Goal: Browse casually: Explore the website without a specific task or goal

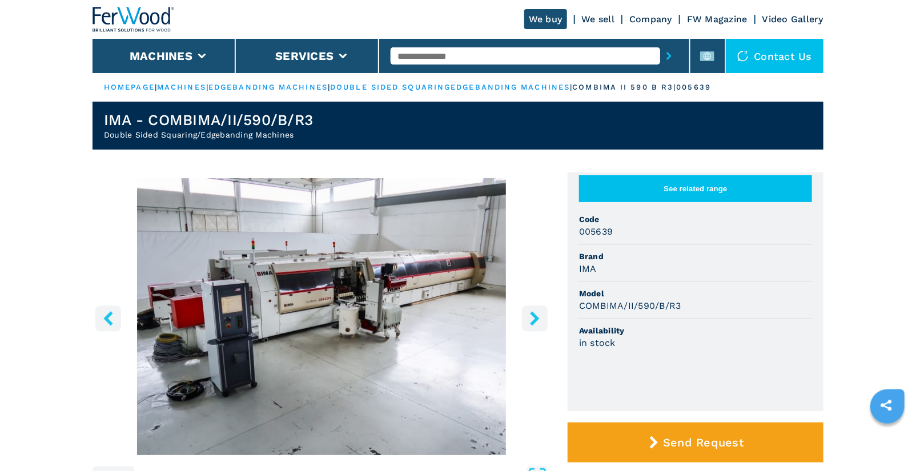
click at [529, 317] on icon "right-button" at bounding box center [535, 318] width 14 height 14
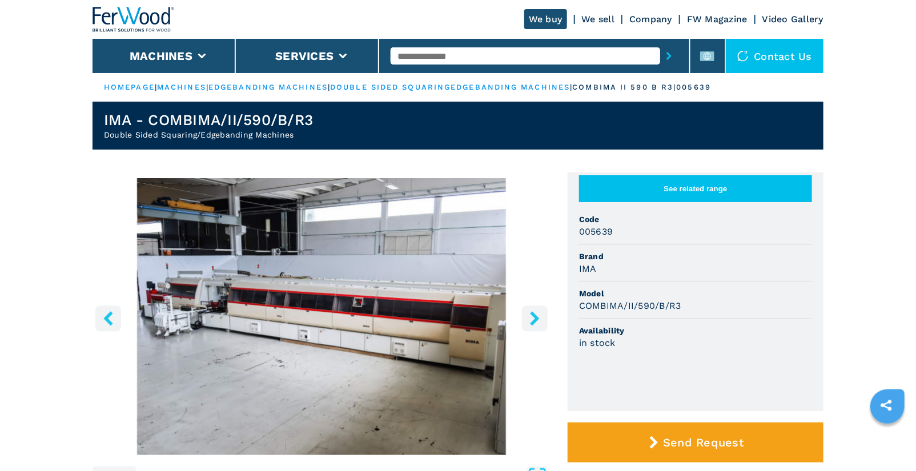
click at [533, 318] on icon "right-button" at bounding box center [535, 318] width 14 height 14
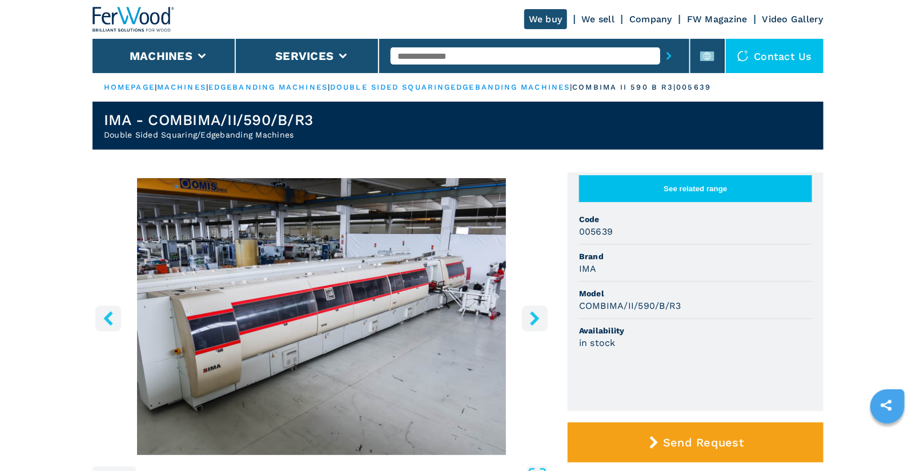
click at [531, 318] on icon "right-button" at bounding box center [535, 318] width 14 height 14
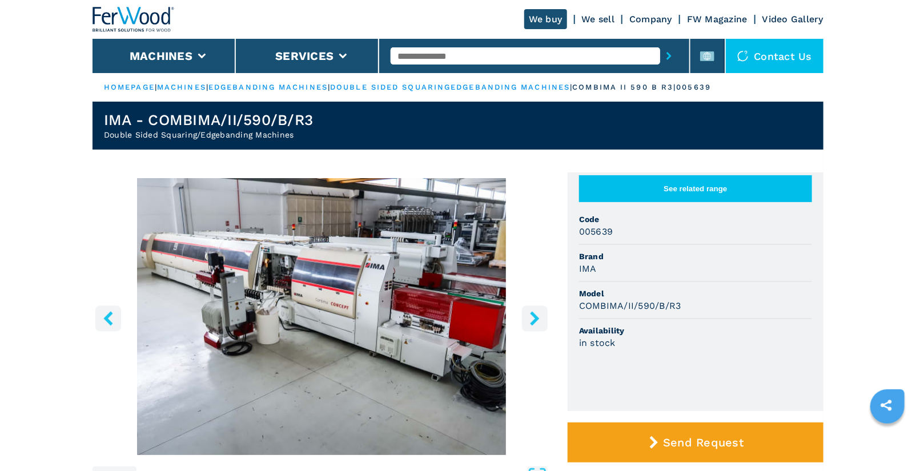
click at [531, 318] on icon "right-button" at bounding box center [535, 318] width 14 height 14
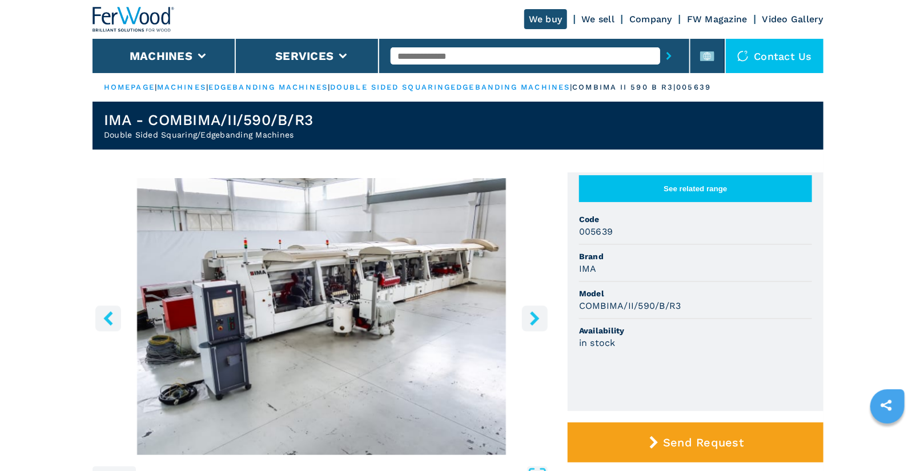
click at [531, 318] on icon "right-button" at bounding box center [535, 318] width 14 height 14
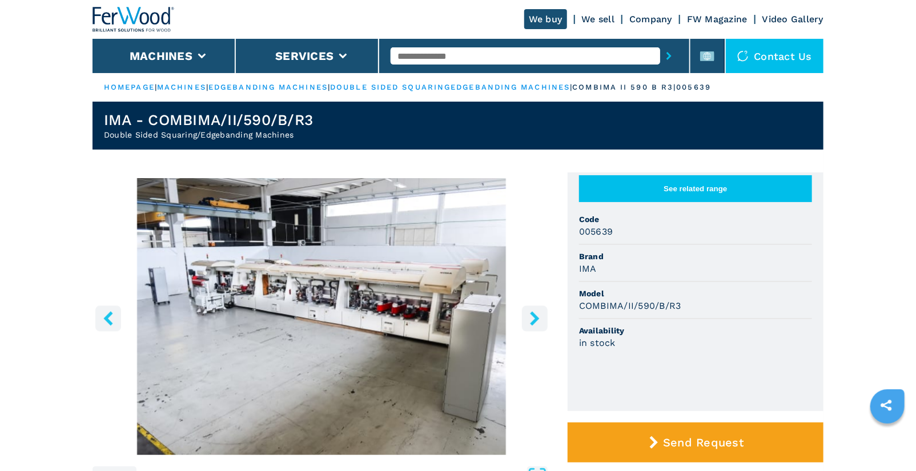
click at [531, 318] on icon "right-button" at bounding box center [535, 318] width 14 height 14
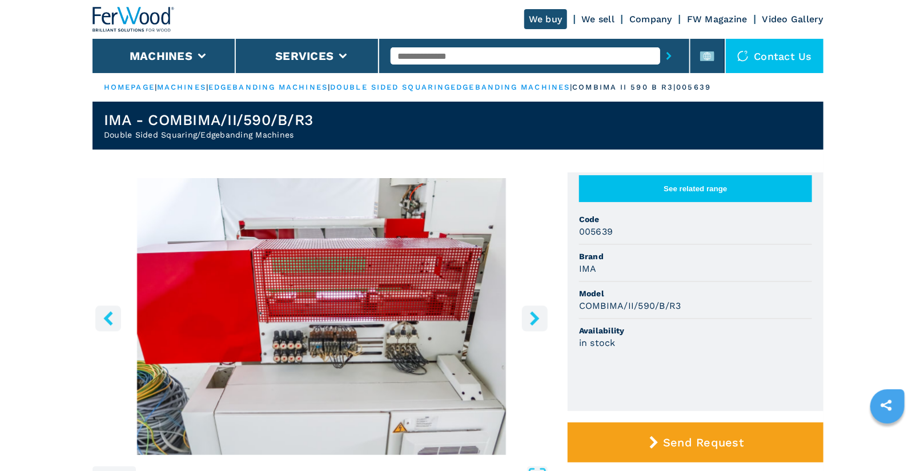
click at [531, 318] on icon "right-button" at bounding box center [535, 318] width 14 height 14
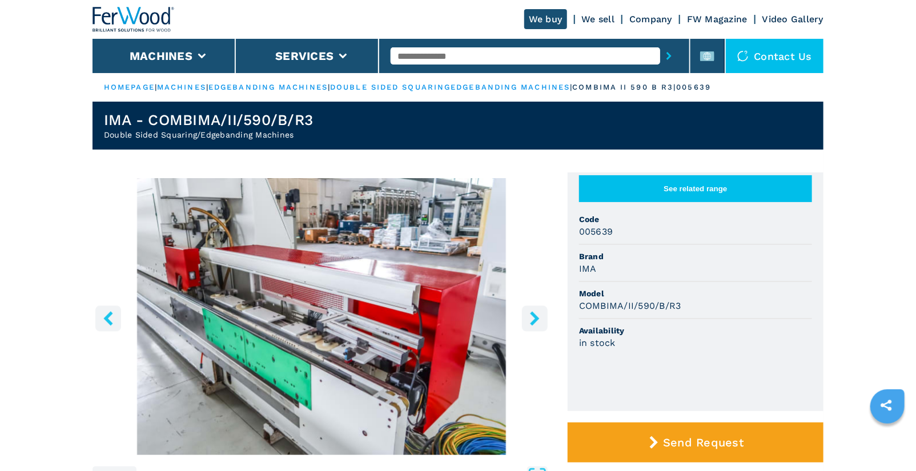
click at [531, 318] on icon "right-button" at bounding box center [535, 318] width 14 height 14
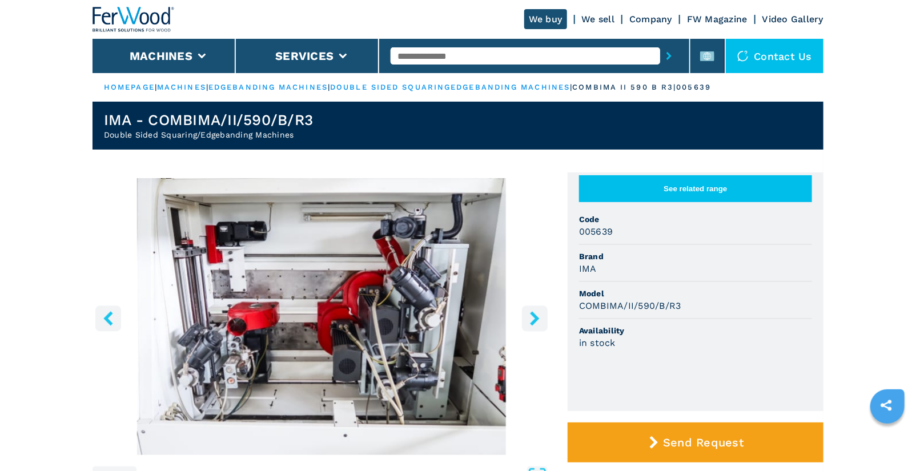
click at [531, 318] on icon "right-button" at bounding box center [535, 318] width 14 height 14
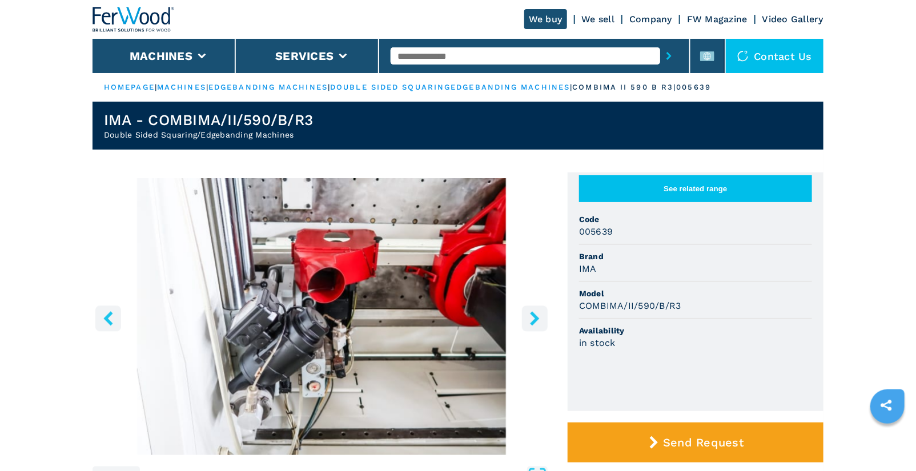
click at [531, 318] on icon "right-button" at bounding box center [535, 318] width 14 height 14
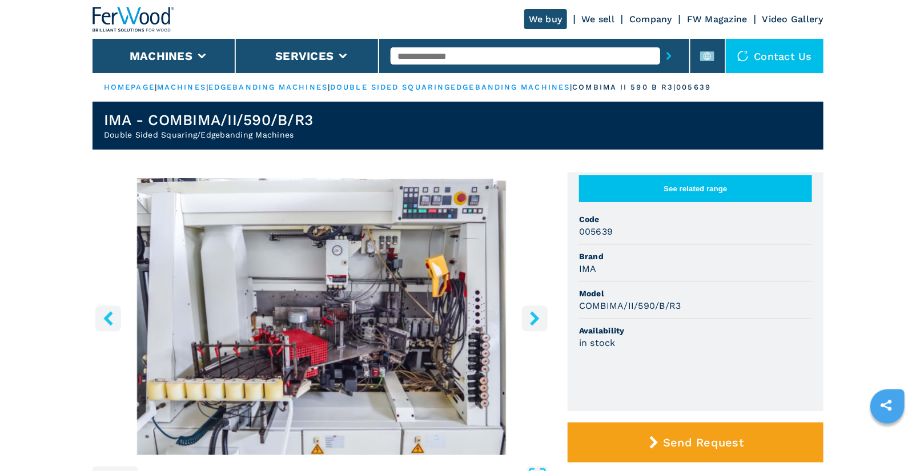
click at [531, 318] on icon "right-button" at bounding box center [535, 318] width 14 height 14
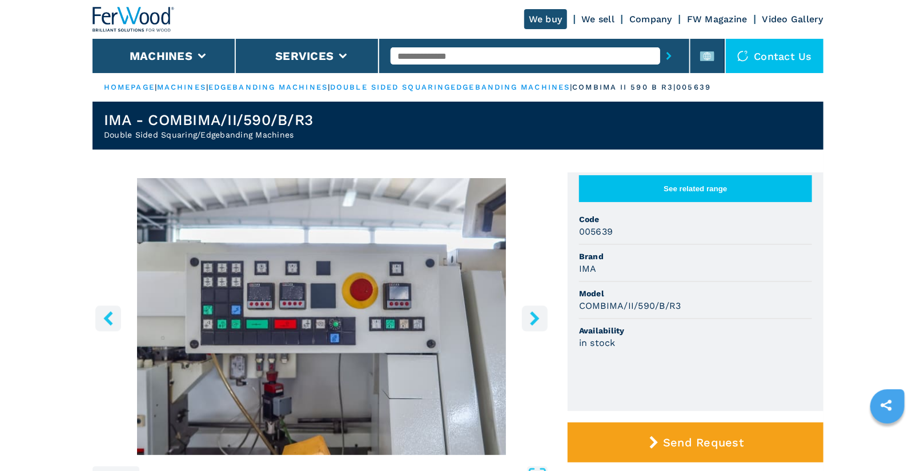
click at [531, 318] on icon "right-button" at bounding box center [535, 318] width 14 height 14
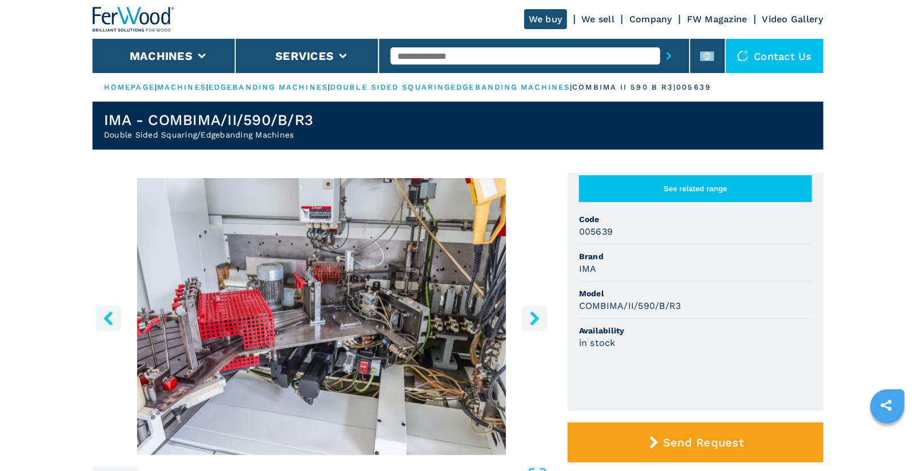
click at [536, 319] on icon "right-button" at bounding box center [534, 318] width 9 height 14
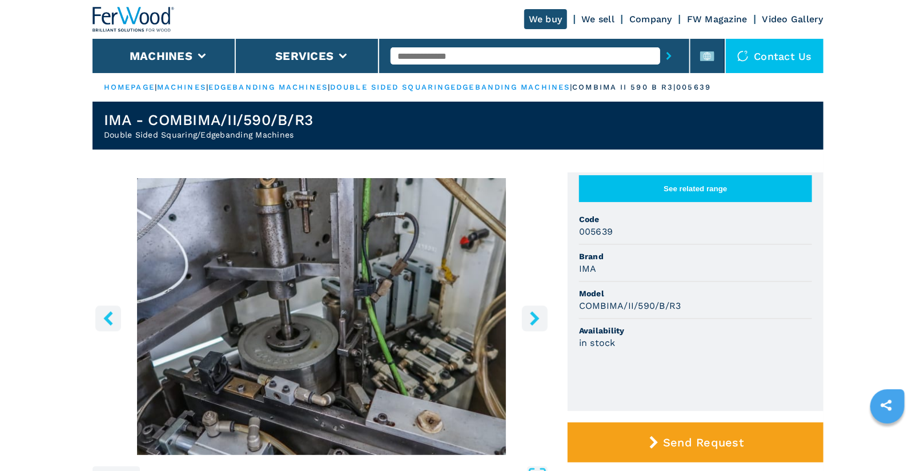
click at [536, 319] on icon "right-button" at bounding box center [534, 318] width 9 height 14
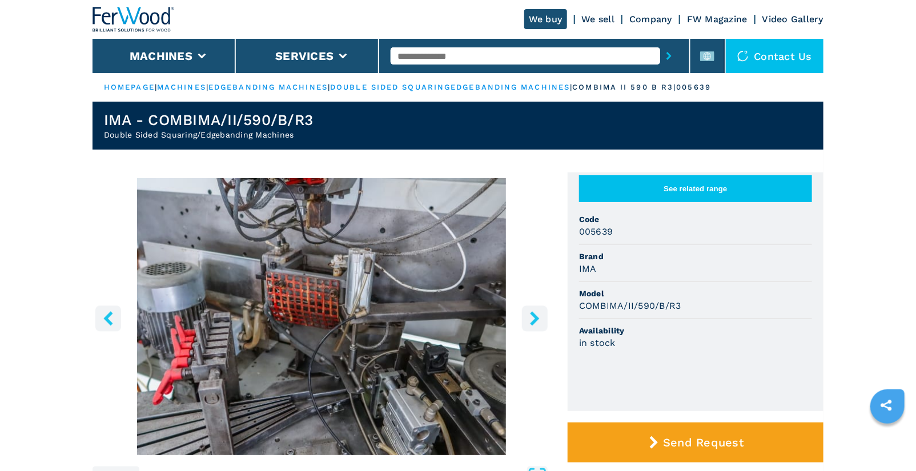
click at [536, 319] on icon "right-button" at bounding box center [534, 318] width 9 height 14
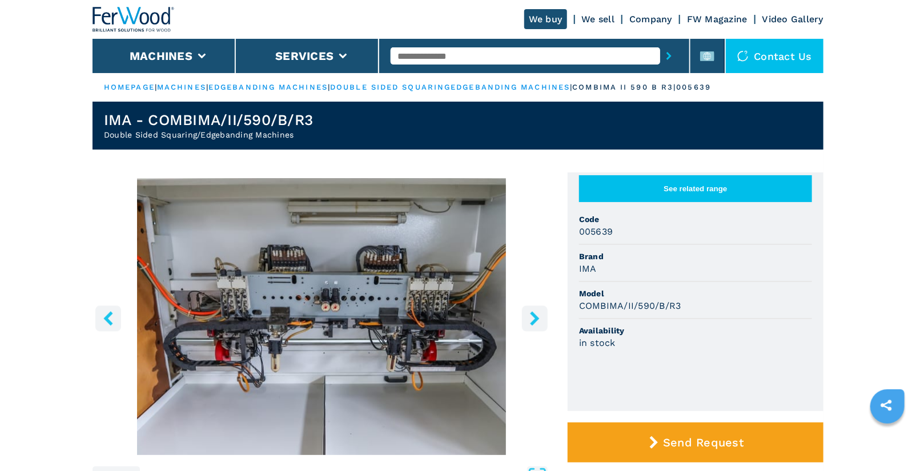
click at [538, 319] on icon "right-button" at bounding box center [534, 318] width 9 height 14
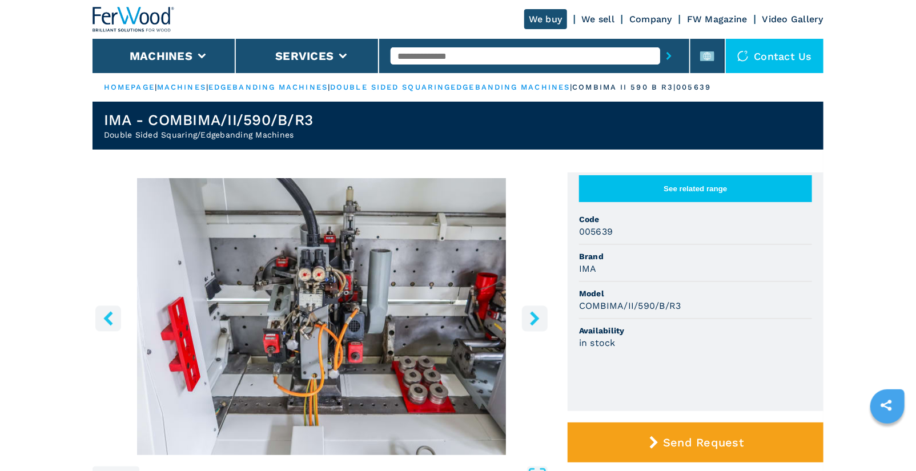
click at [538, 319] on icon "right-button" at bounding box center [534, 318] width 9 height 14
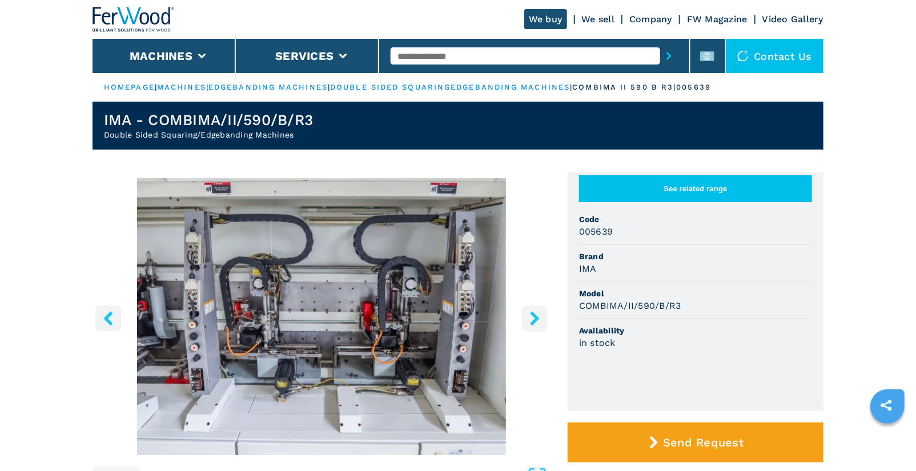
click at [538, 319] on icon "right-button" at bounding box center [534, 318] width 9 height 14
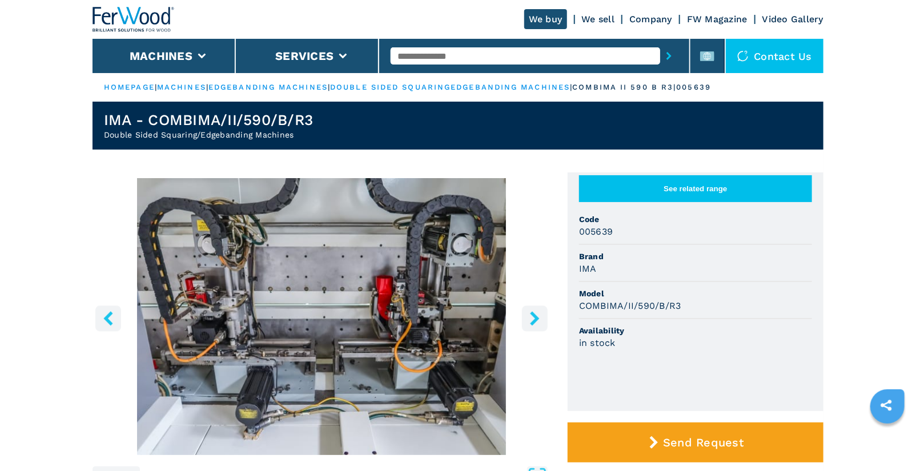
click at [538, 319] on icon "right-button" at bounding box center [534, 318] width 9 height 14
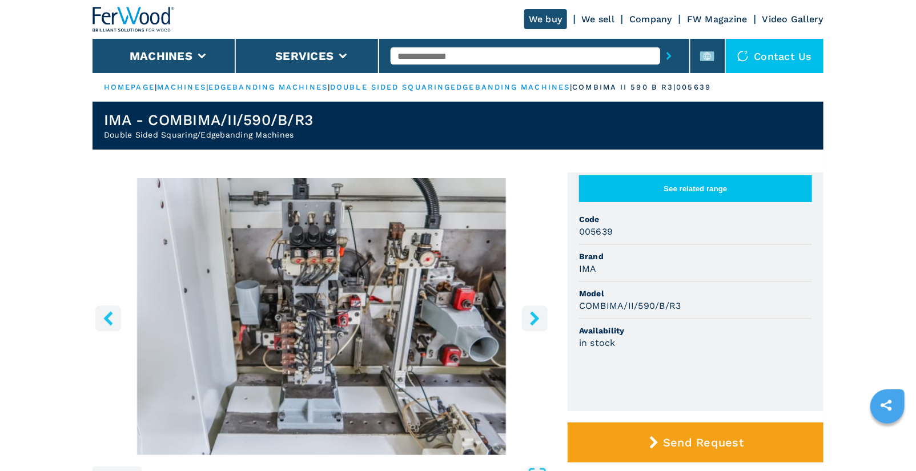
click at [538, 319] on icon "right-button" at bounding box center [534, 318] width 9 height 14
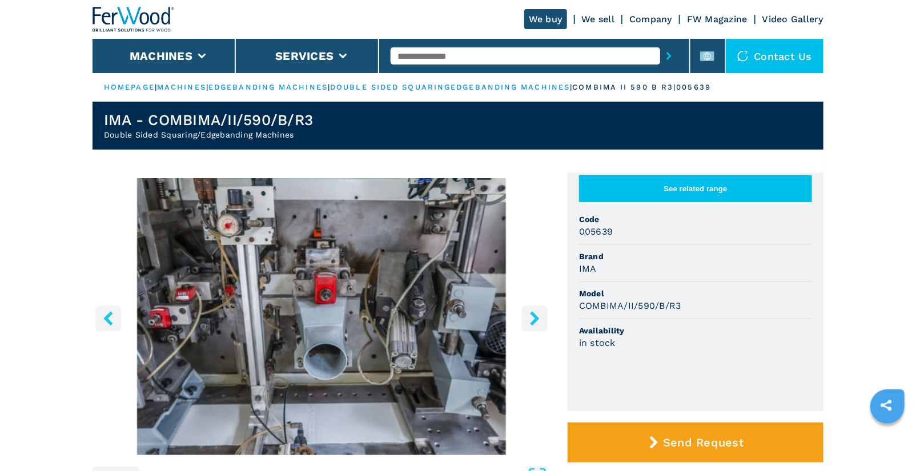
click at [538, 319] on icon "right-button" at bounding box center [534, 318] width 9 height 14
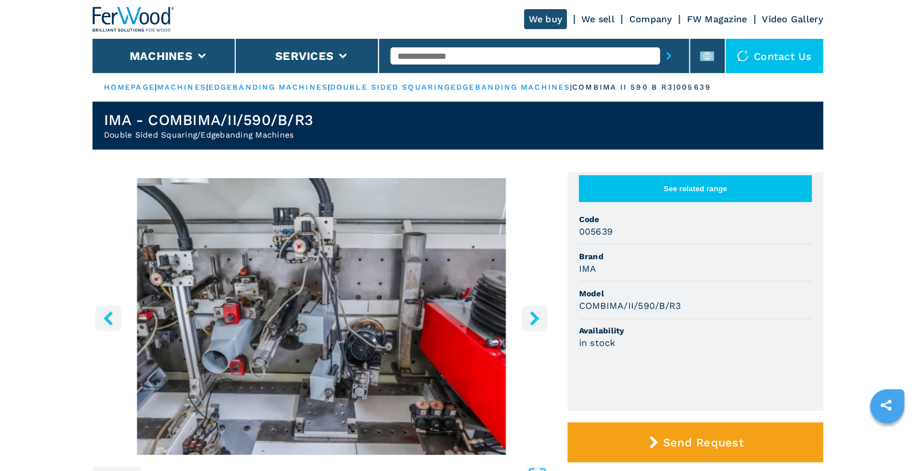
click at [538, 319] on icon "right-button" at bounding box center [534, 318] width 9 height 14
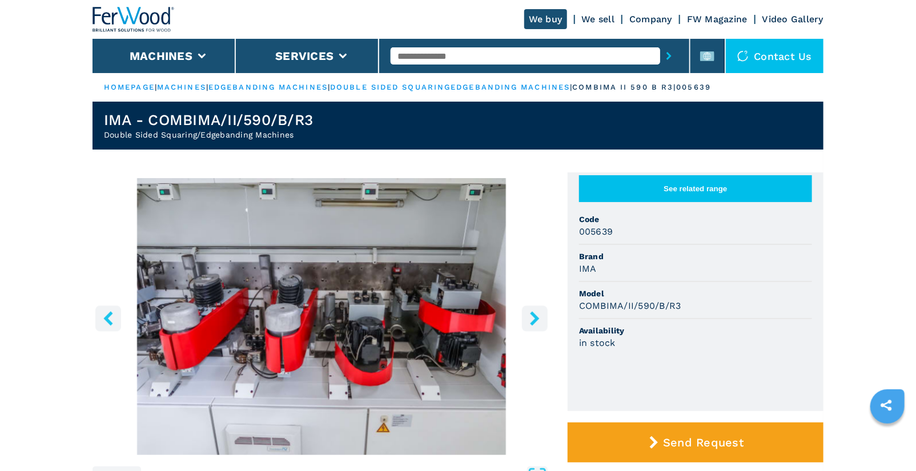
click at [538, 319] on icon "right-button" at bounding box center [534, 318] width 9 height 14
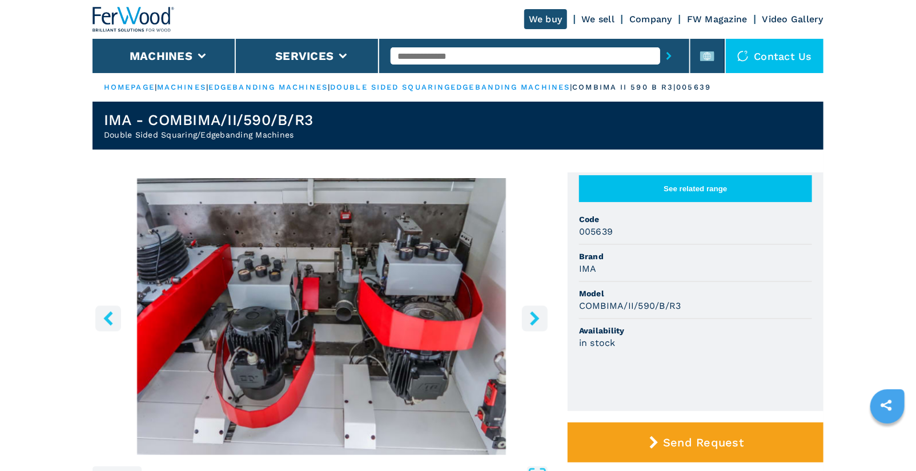
click at [538, 319] on icon "right-button" at bounding box center [534, 318] width 9 height 14
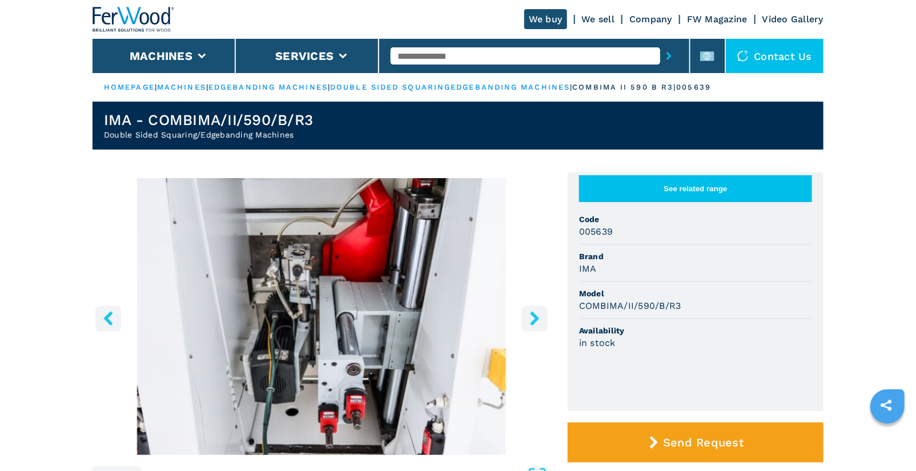
click at [538, 319] on icon "right-button" at bounding box center [534, 318] width 9 height 14
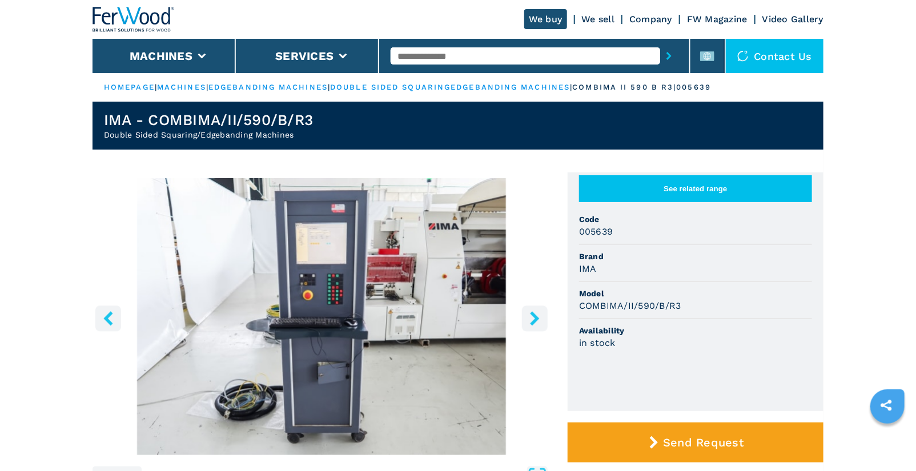
click at [538, 319] on icon "right-button" at bounding box center [534, 318] width 9 height 14
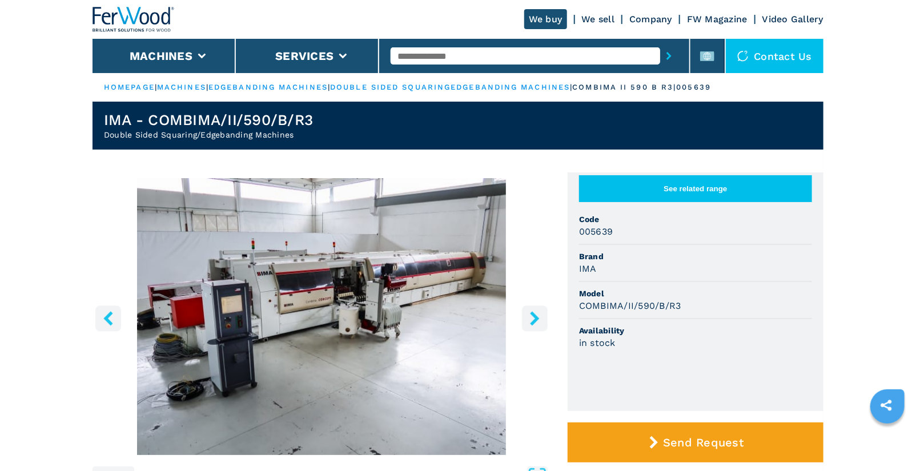
click at [538, 319] on icon "right-button" at bounding box center [534, 318] width 9 height 14
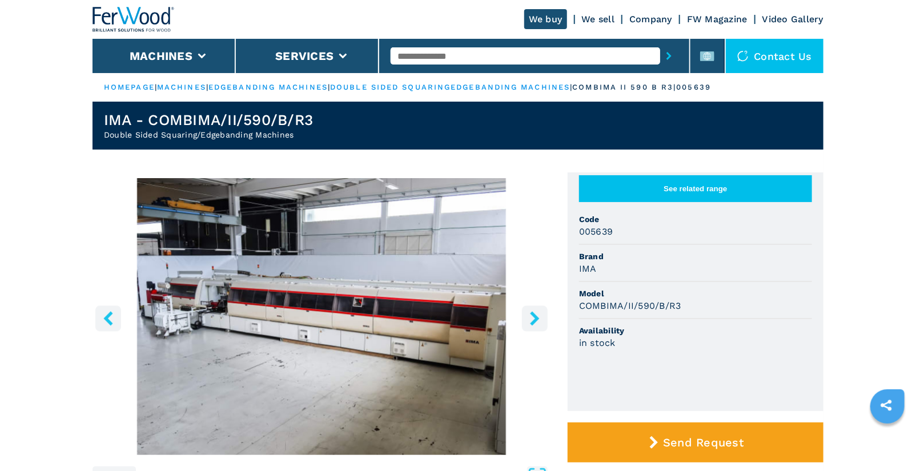
click at [538, 319] on icon "right-button" at bounding box center [534, 318] width 9 height 14
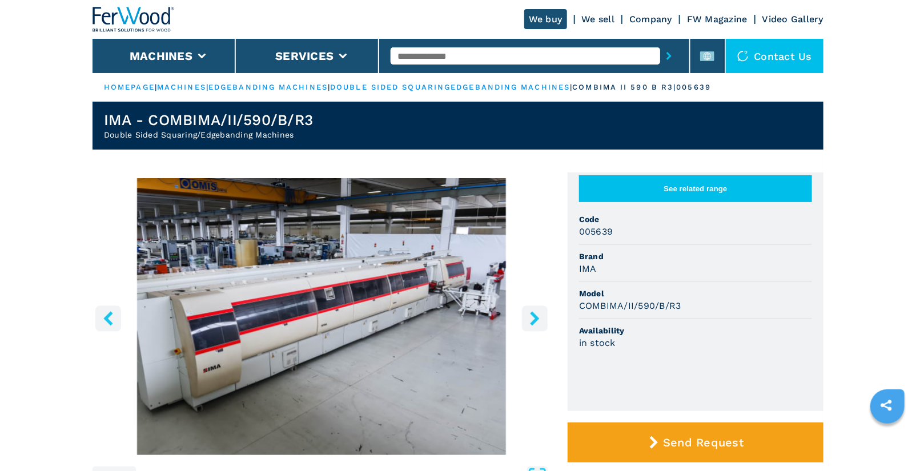
click at [538, 319] on icon "right-button" at bounding box center [534, 318] width 9 height 14
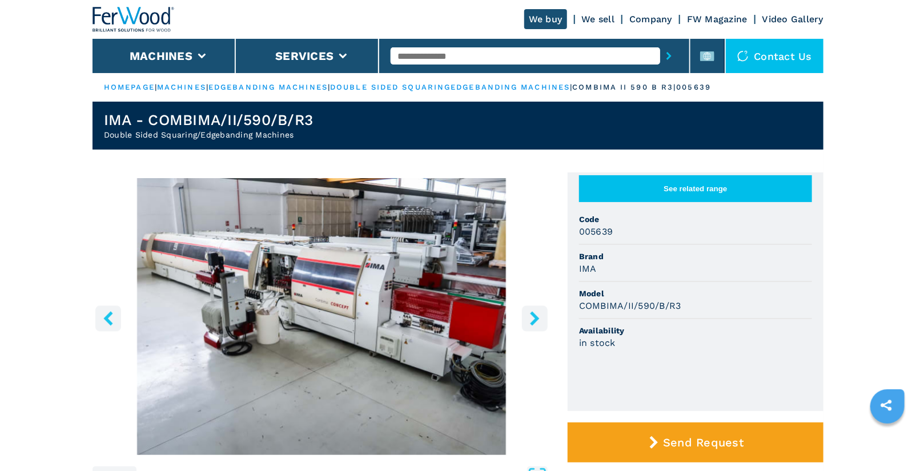
click at [538, 319] on icon "right-button" at bounding box center [534, 318] width 9 height 14
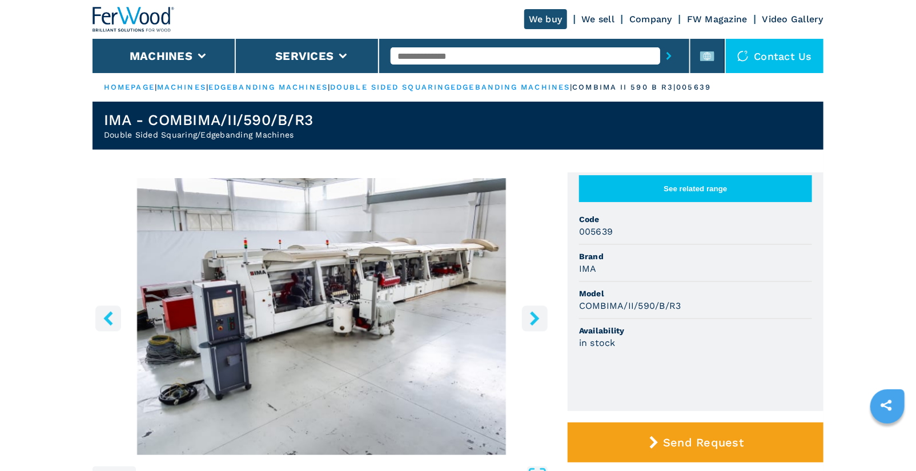
click at [538, 319] on icon "right-button" at bounding box center [534, 318] width 9 height 14
